Goal: Task Accomplishment & Management: Manage account settings

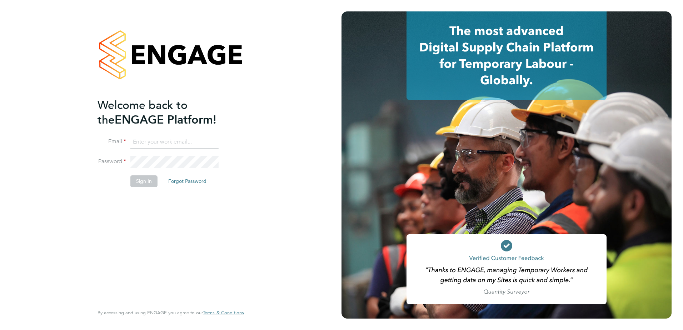
type input "graham.richardson@countrysidepartnerships.com"
click at [146, 184] on button "Sign In" at bounding box center [143, 180] width 27 height 11
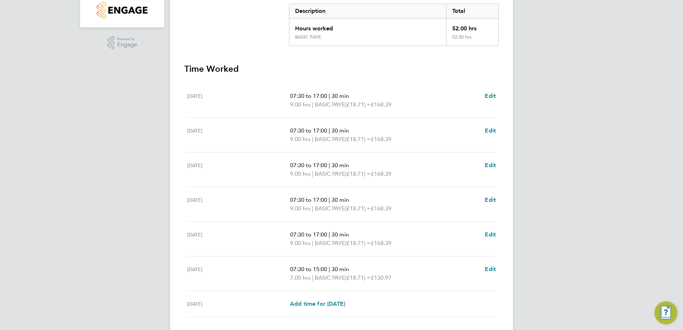
scroll to position [200, 0]
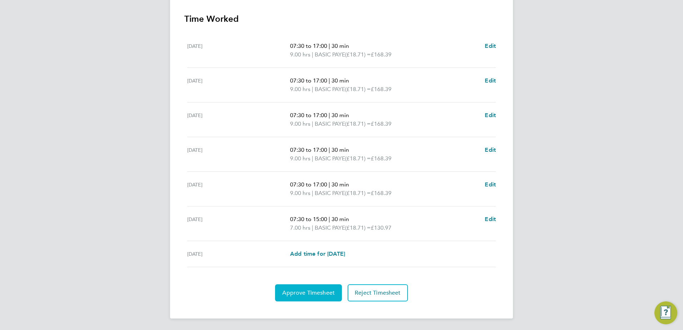
click at [312, 289] on span "Approve Timesheet" at bounding box center [308, 292] width 53 height 7
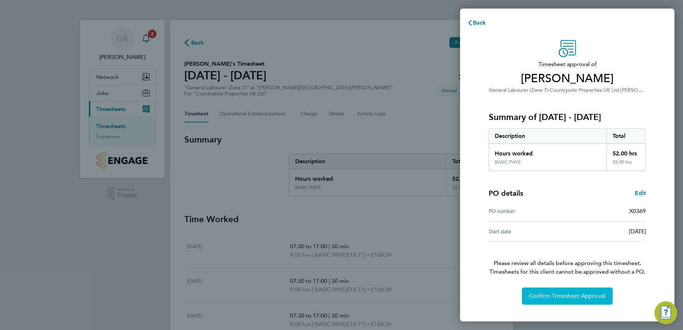
click at [571, 297] on span "Confirm Timesheet Approval" at bounding box center [567, 296] width 76 height 7
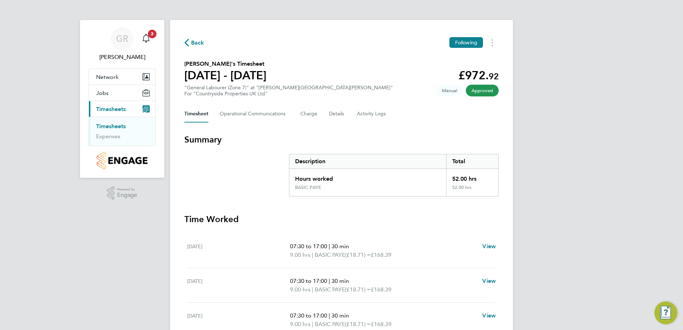
click at [186, 42] on icon "button" at bounding box center [186, 43] width 5 height 8
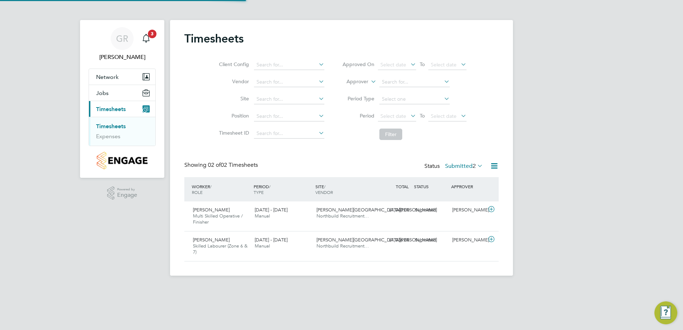
scroll to position [18, 62]
click at [423, 209] on div "Submitted" at bounding box center [430, 210] width 37 height 12
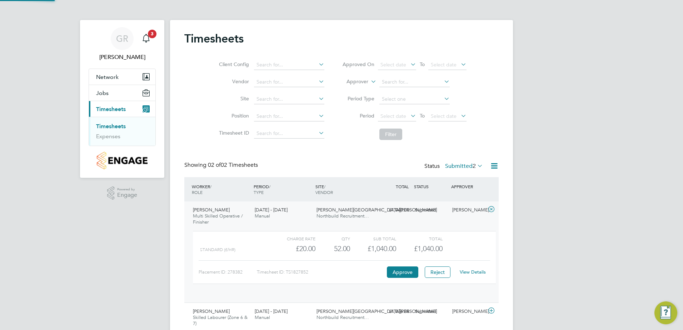
scroll to position [12, 70]
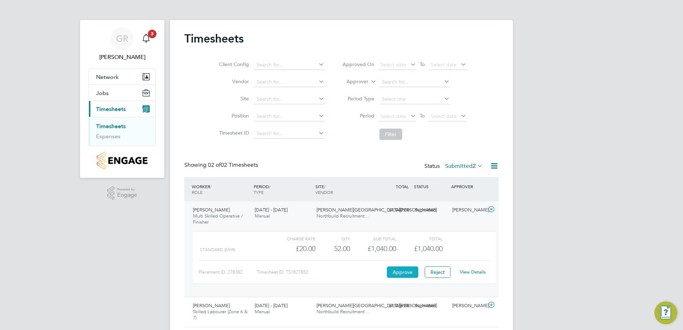
click at [401, 272] on button "Approve" at bounding box center [402, 272] width 31 height 11
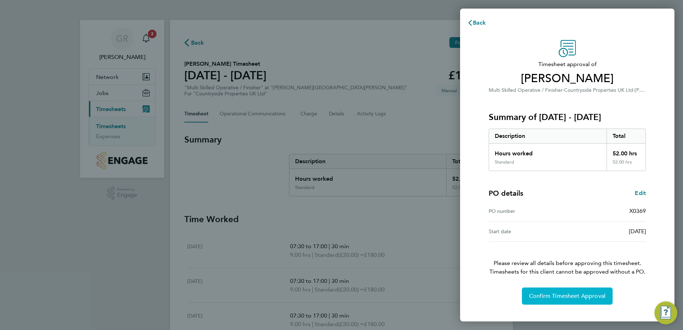
click at [562, 297] on span "Confirm Timesheet Approval" at bounding box center [567, 296] width 76 height 7
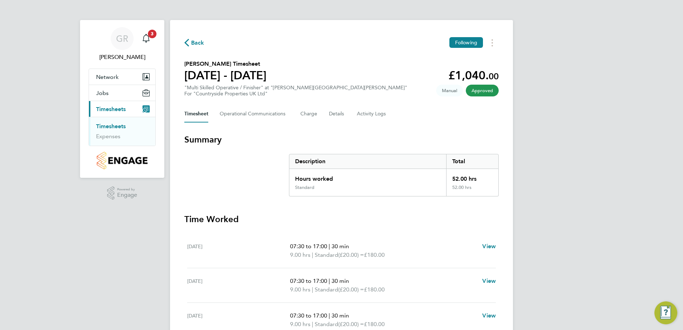
click at [185, 42] on icon "button" at bounding box center [186, 43] width 5 height 8
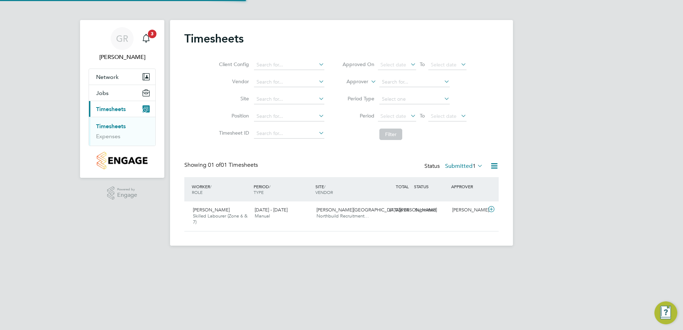
scroll to position [18, 62]
click at [424, 210] on div "Submitted" at bounding box center [430, 210] width 37 height 12
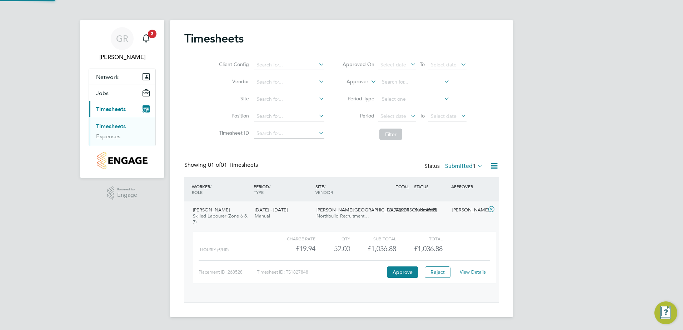
scroll to position [12, 70]
click at [400, 272] on button "Approve" at bounding box center [402, 272] width 31 height 11
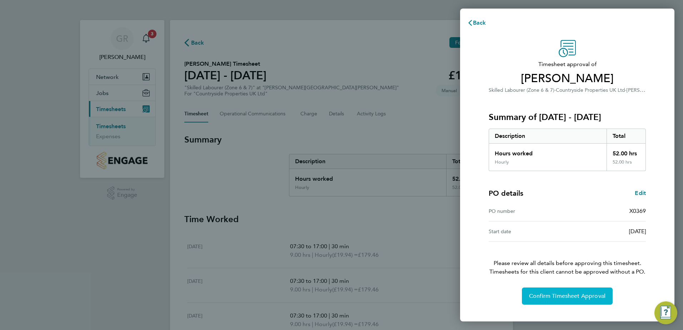
click at [560, 295] on span "Confirm Timesheet Approval" at bounding box center [567, 296] width 76 height 7
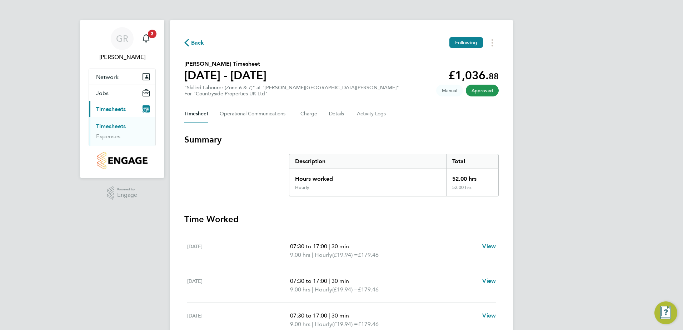
click at [188, 43] on icon "button" at bounding box center [186, 43] width 5 height 8
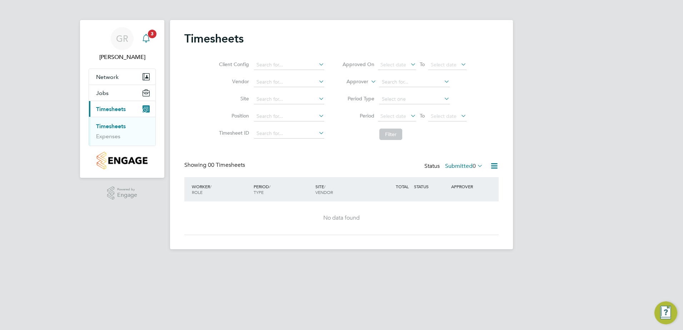
click at [153, 33] on span "3" at bounding box center [152, 34] width 9 height 9
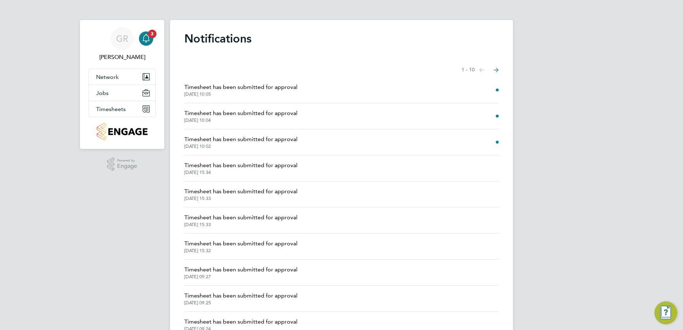
click at [268, 87] on span "Timesheet has been submitted for approval" at bounding box center [240, 87] width 113 height 9
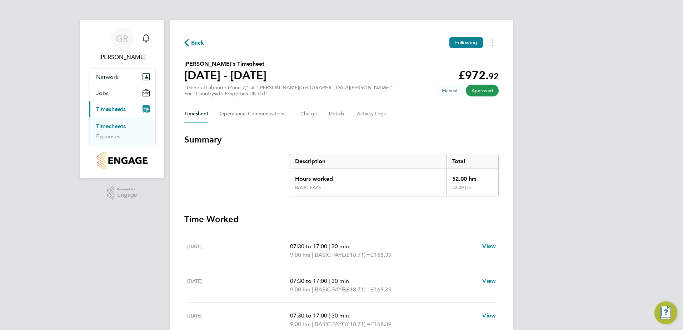
click at [195, 44] on span "Back" at bounding box center [197, 43] width 13 height 9
